Goal: Find specific page/section: Find specific page/section

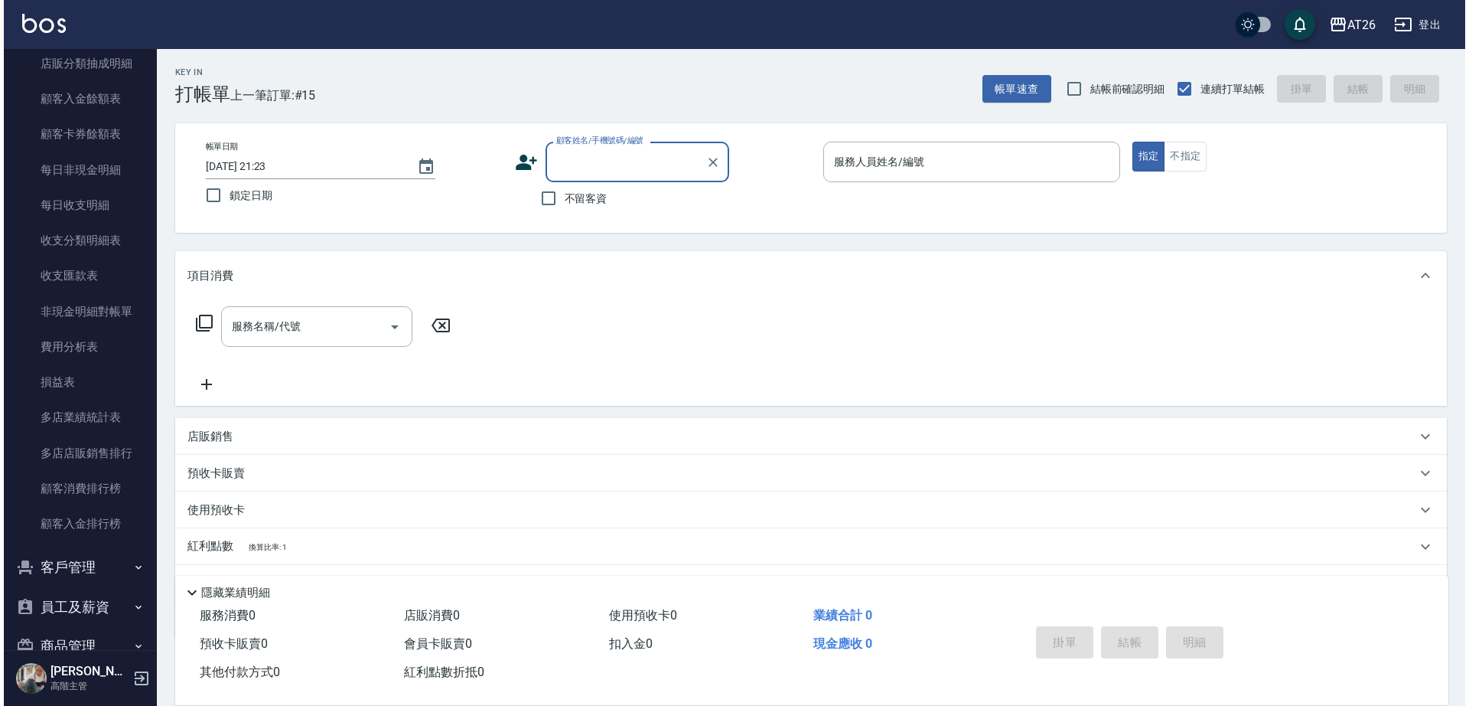
scroll to position [1312, 0]
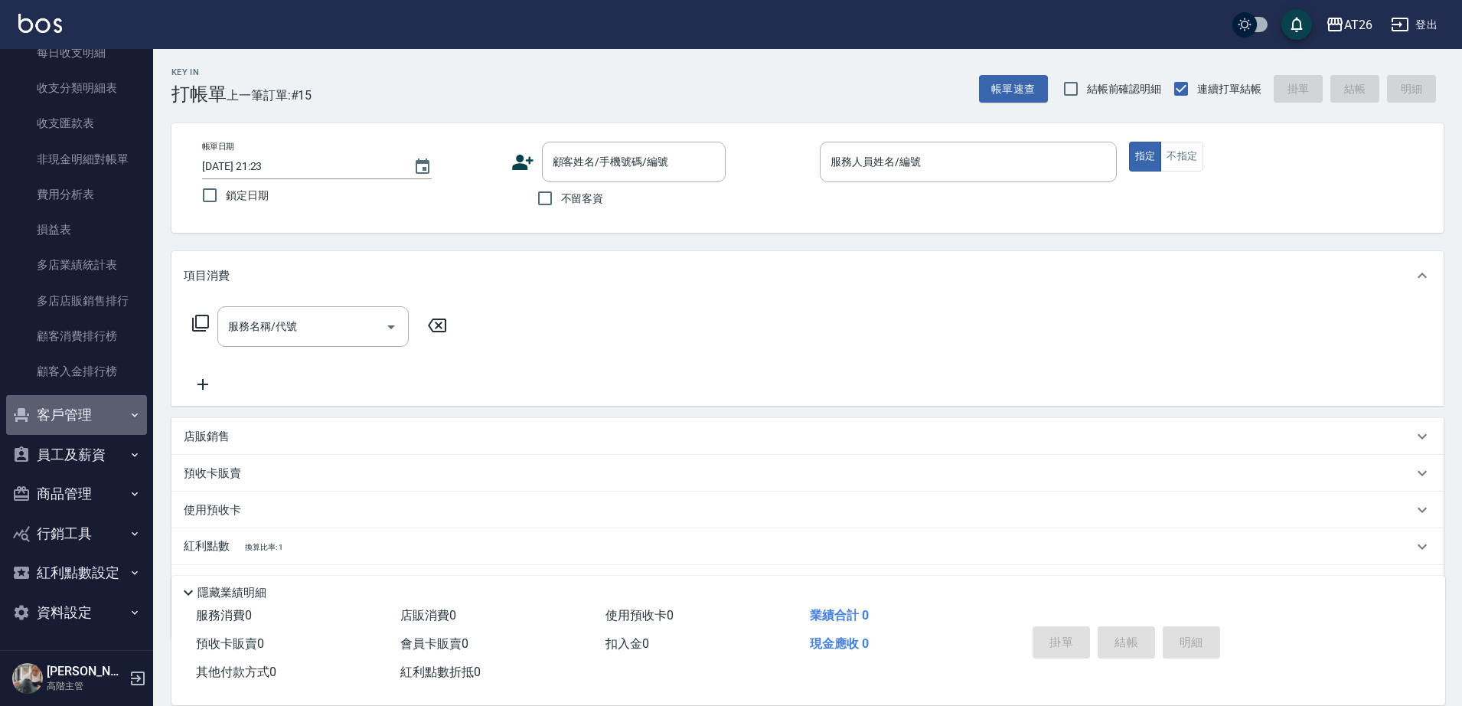
click at [79, 408] on button "客戶管理" at bounding box center [76, 415] width 141 height 40
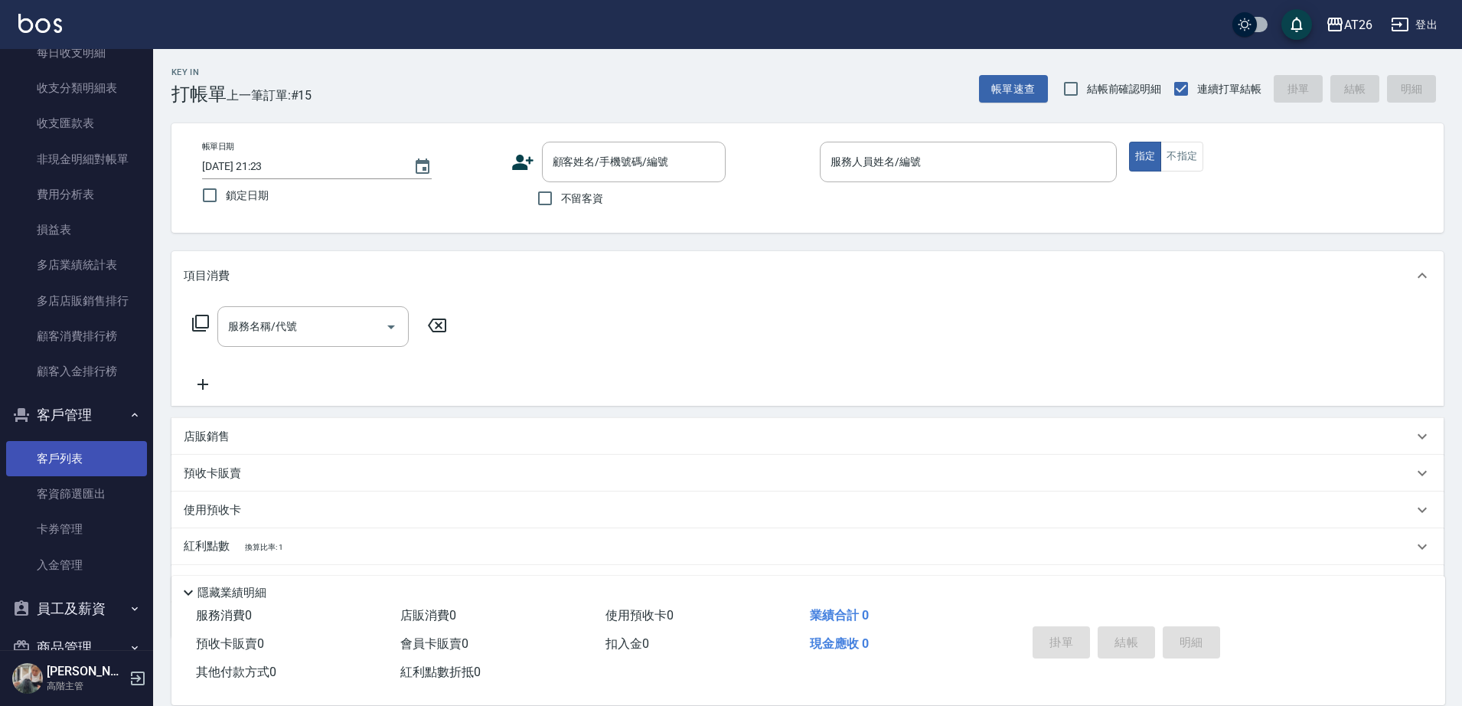
click at [85, 455] on link "客戶列表" at bounding box center [76, 458] width 141 height 35
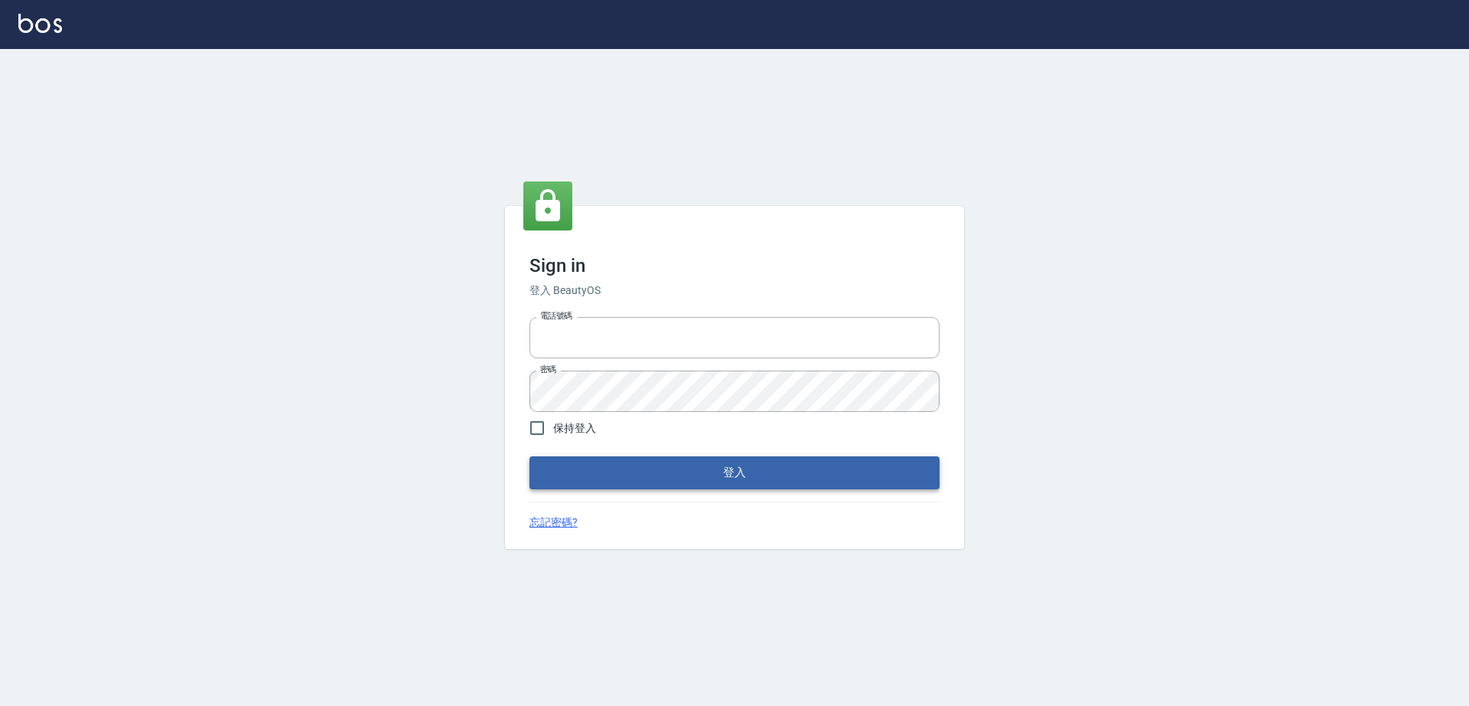
type input "0917735966"
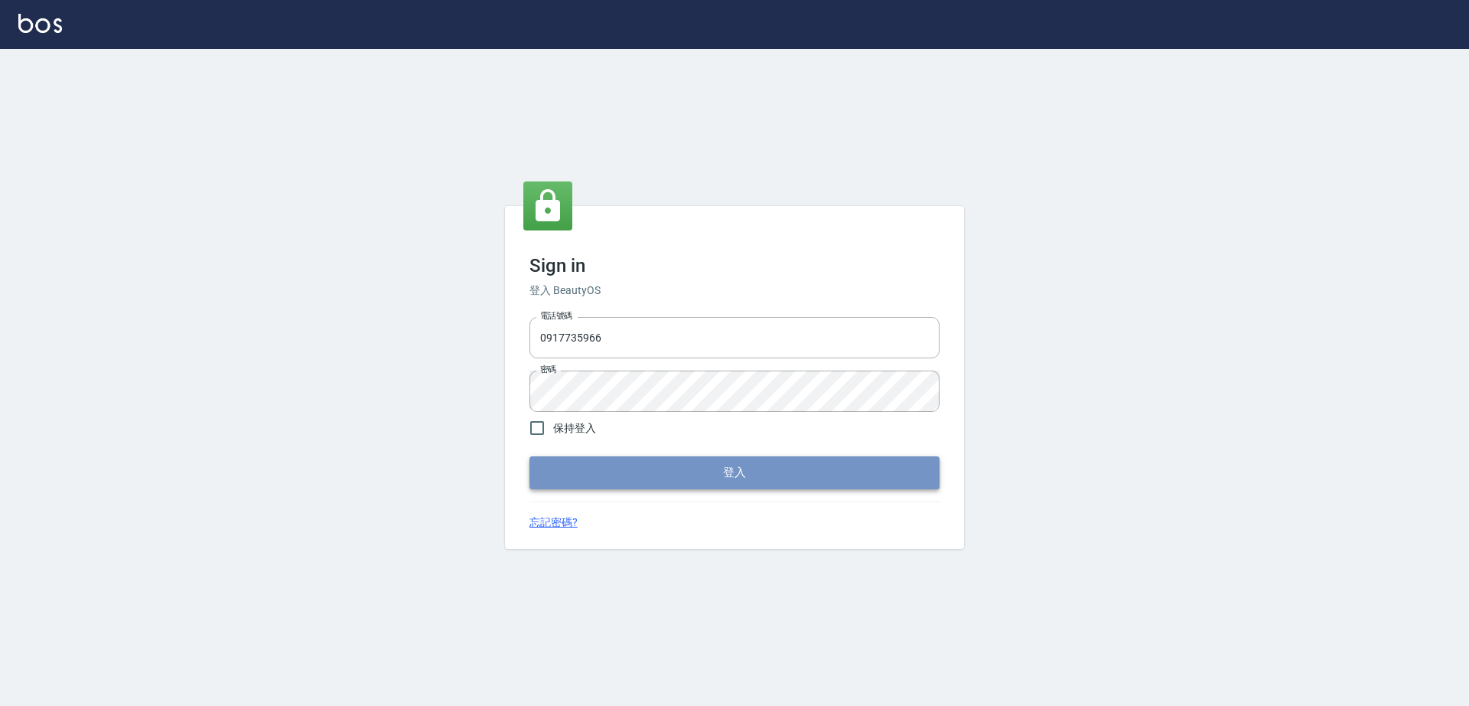
click at [694, 461] on button "登入" at bounding box center [735, 472] width 410 height 32
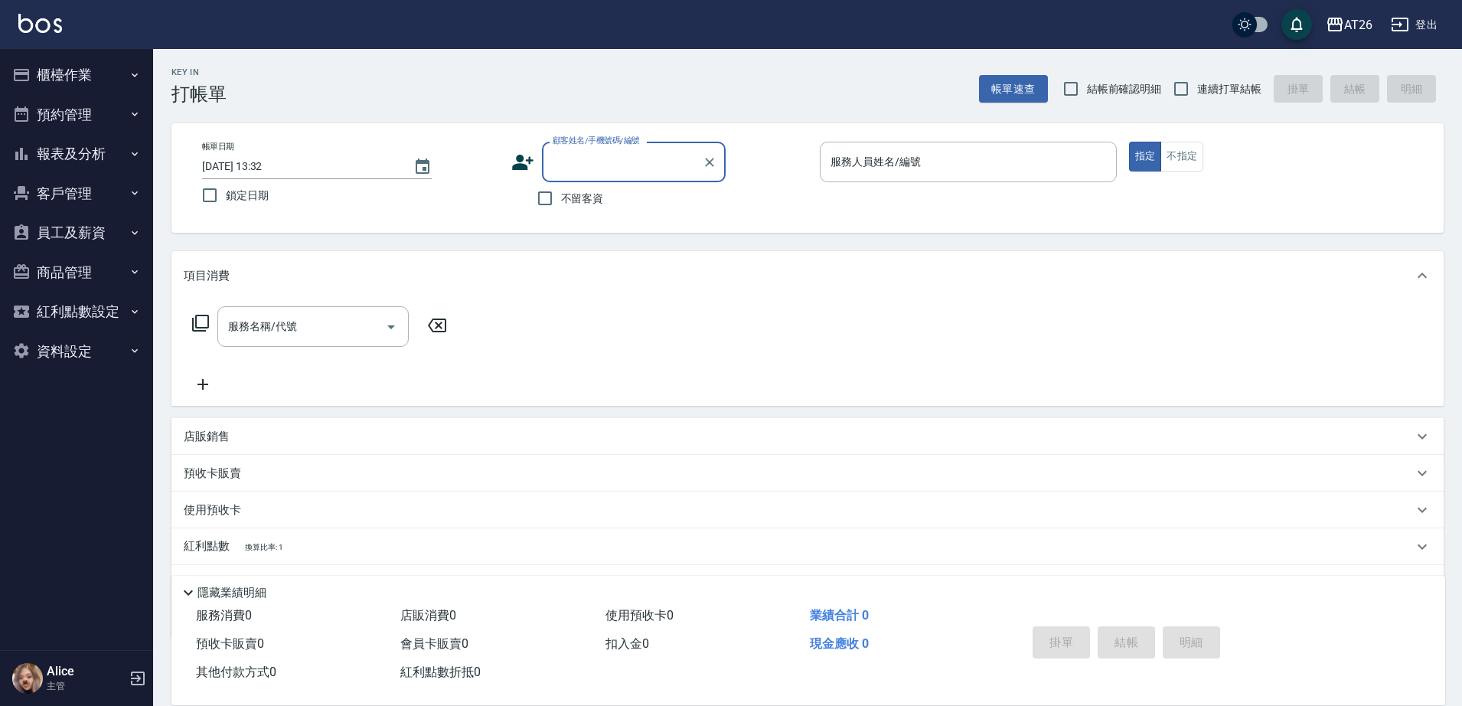
click at [72, 233] on button "員工及薪資" at bounding box center [76, 233] width 141 height 40
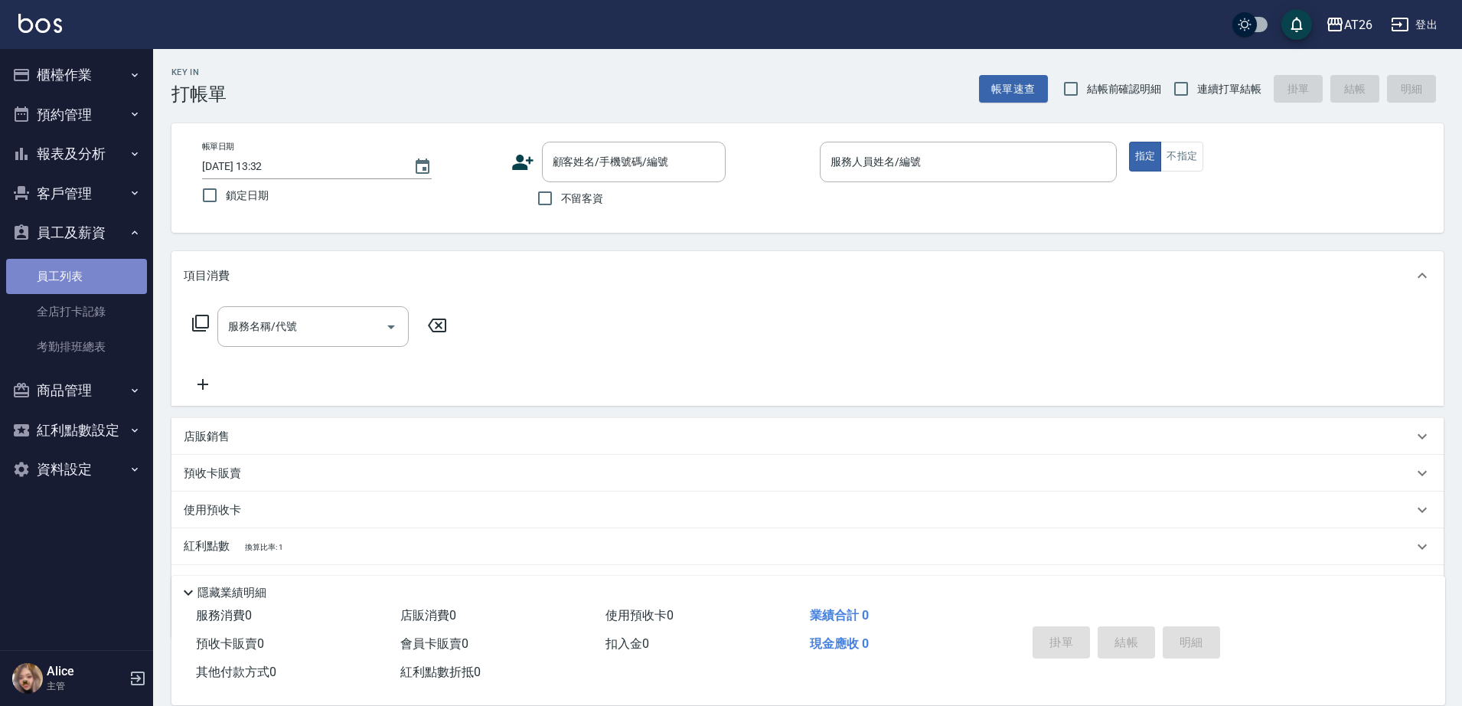
click at [94, 274] on link "員工列表" at bounding box center [76, 276] width 141 height 35
